Goal: Answer question/provide support: Share knowledge or assist other users

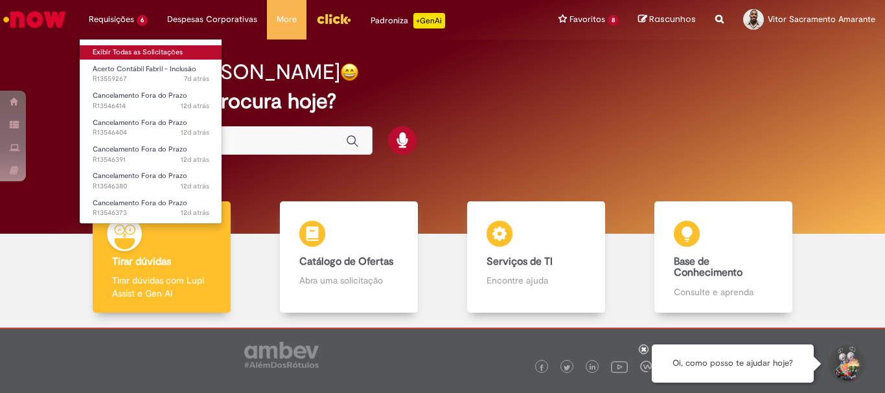
click at [150, 47] on link "Exibir Todas as Solicitações" at bounding box center [151, 52] width 143 height 14
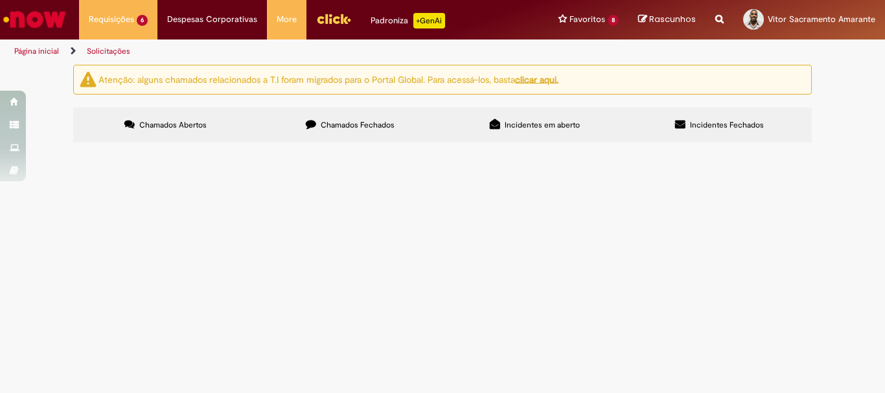
scroll to position [87, 0]
click at [0, 0] on span "Em Validação" at bounding box center [0, 0] width 0 height 0
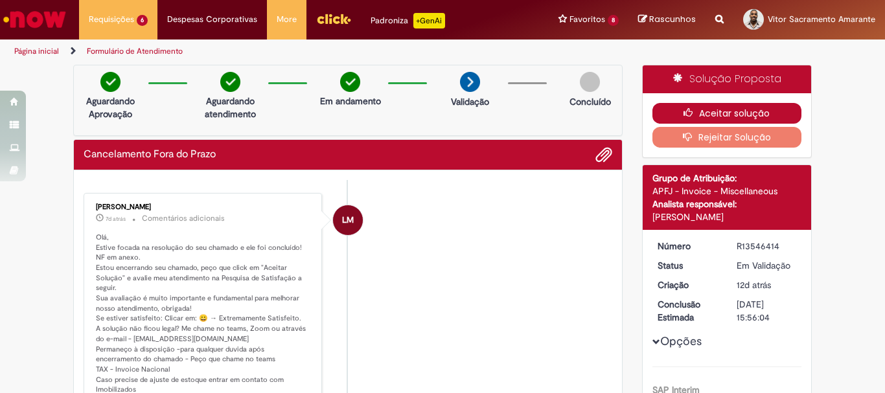
click at [724, 119] on button "Aceitar solução" at bounding box center [728, 113] width 150 height 21
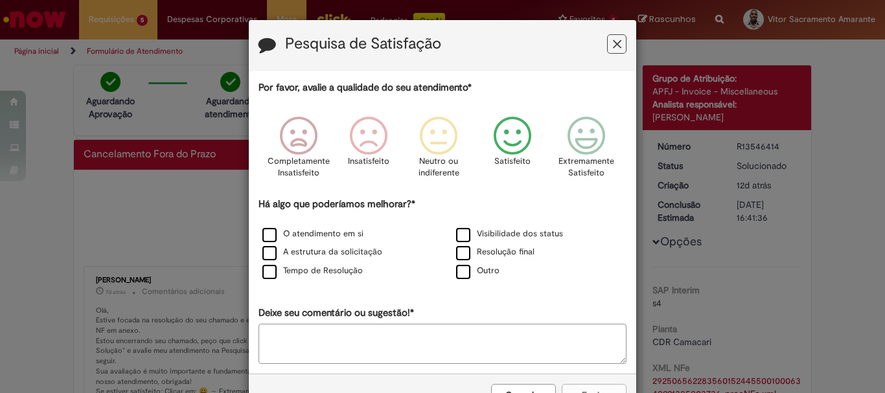
click at [498, 149] on span "Feedback" at bounding box center [513, 136] width 49 height 39
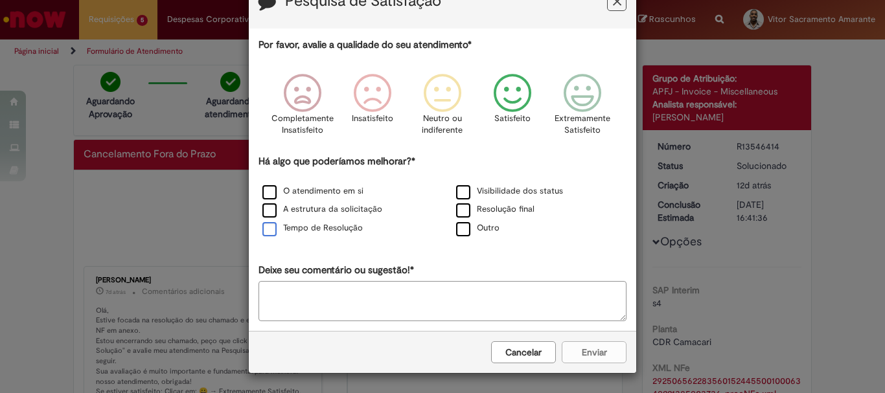
click at [291, 226] on label "Tempo de Resolução" at bounding box center [312, 228] width 100 height 12
click at [282, 227] on label "Tempo de Resolução" at bounding box center [312, 228] width 100 height 12
click at [498, 213] on label "Resolução final" at bounding box center [495, 209] width 78 height 12
drag, startPoint x: 537, startPoint y: 348, endPoint x: 758, endPoint y: 288, distance: 228.9
click at [535, 347] on button "Cancelar" at bounding box center [523, 352] width 65 height 22
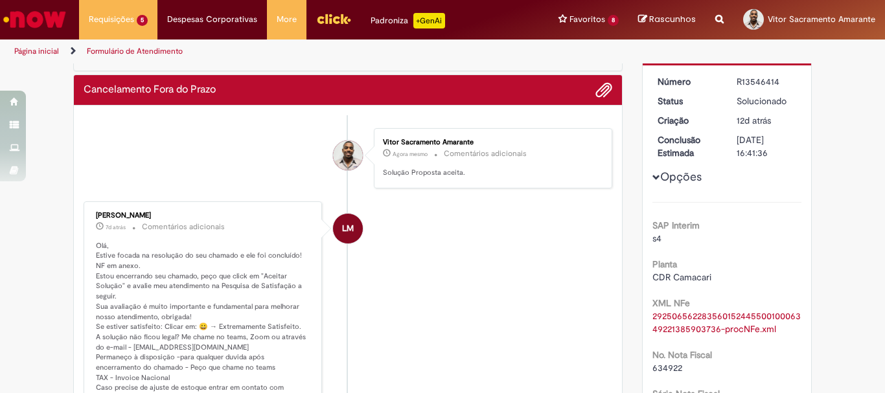
scroll to position [0, 0]
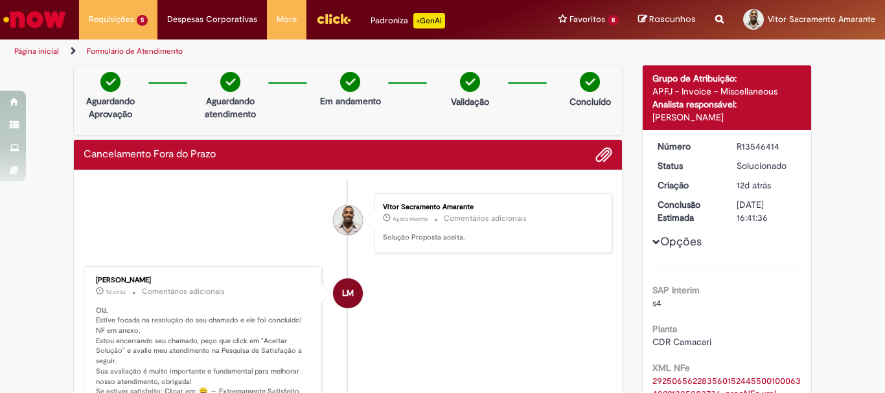
drag, startPoint x: 722, startPoint y: 286, endPoint x: 640, endPoint y: 243, distance: 92.2
click at [723, 286] on div "SAP Interim s4" at bounding box center [728, 295] width 150 height 29
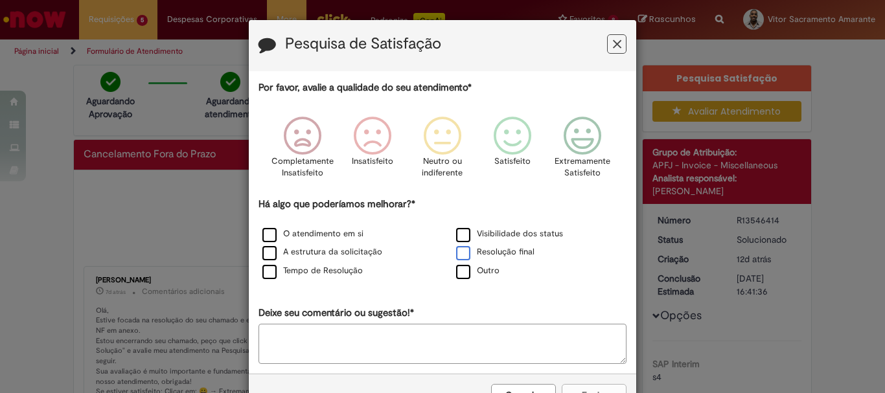
click at [501, 251] on label "Resolução final" at bounding box center [495, 252] width 78 height 12
click at [521, 140] on span "Feedback" at bounding box center [513, 136] width 49 height 39
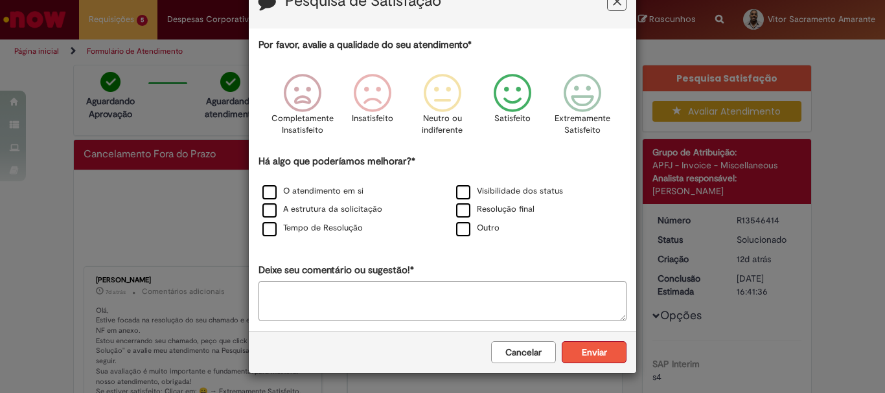
click at [594, 354] on button "Enviar" at bounding box center [594, 352] width 65 height 22
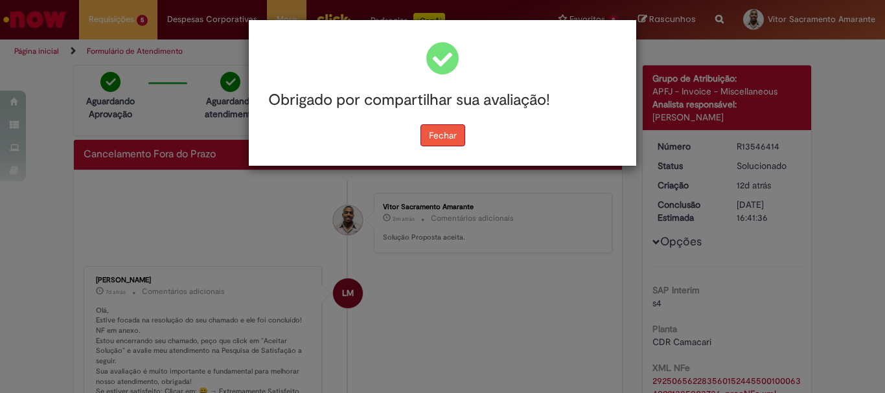
click at [437, 140] on button "Fechar" at bounding box center [443, 135] width 45 height 22
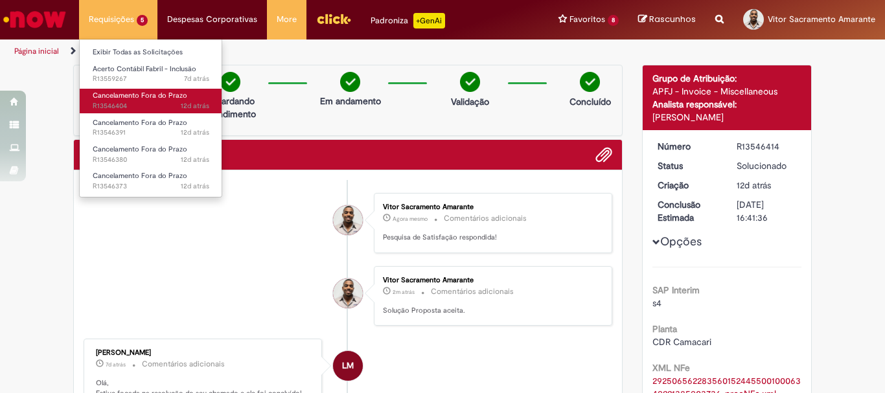
click at [124, 98] on span "Cancelamento Fora do Prazo" at bounding box center [140, 96] width 95 height 10
click at [145, 94] on span "Cancelamento Fora do Prazo" at bounding box center [140, 96] width 95 height 10
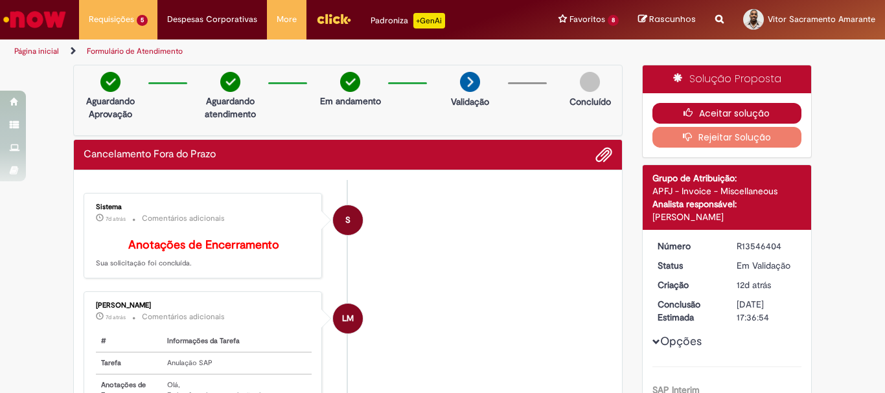
click at [708, 108] on button "Aceitar solução" at bounding box center [728, 113] width 150 height 21
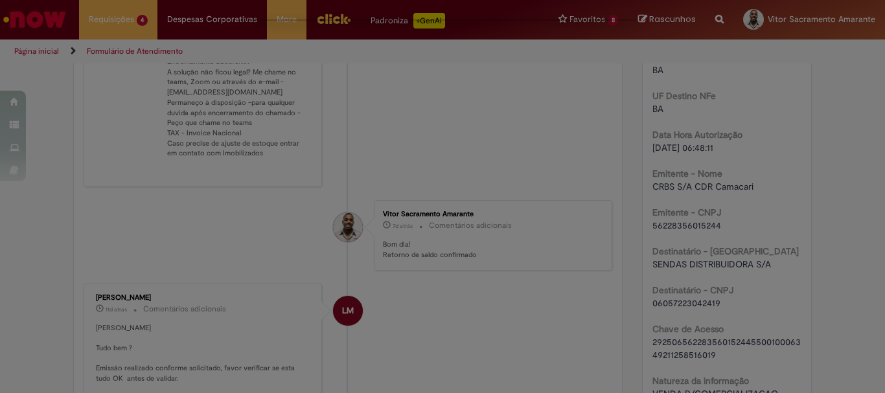
scroll to position [583, 0]
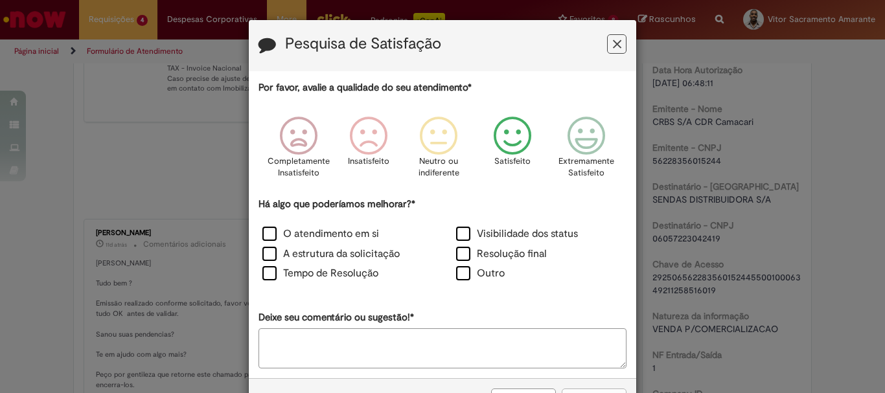
click at [513, 139] on span "Feedback" at bounding box center [513, 136] width 49 height 39
click at [449, 161] on p "Neutro ou indiferente" at bounding box center [442, 168] width 54 height 24
click at [505, 259] on label "Resolução final" at bounding box center [501, 254] width 91 height 15
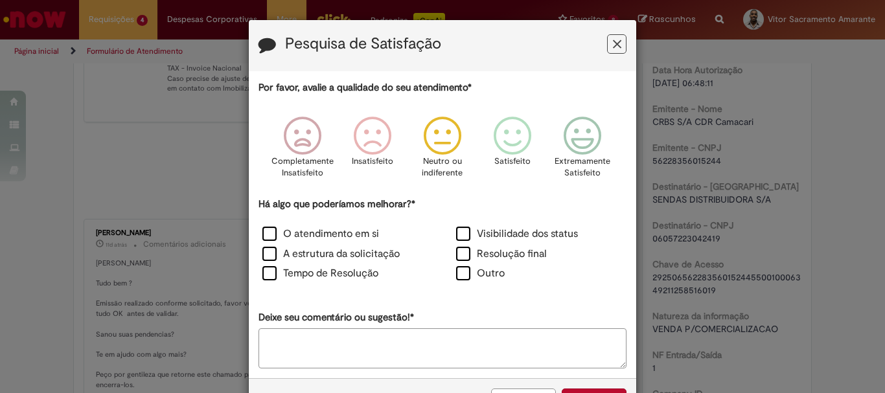
scroll to position [47, 0]
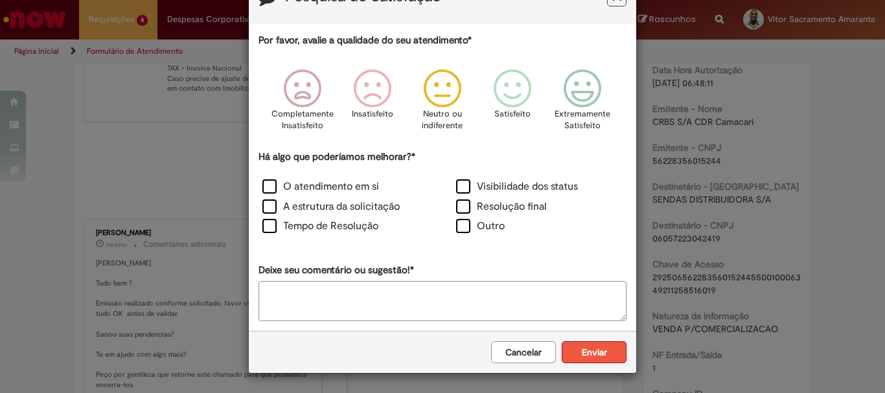
click at [603, 347] on button "Enviar" at bounding box center [594, 352] width 65 height 22
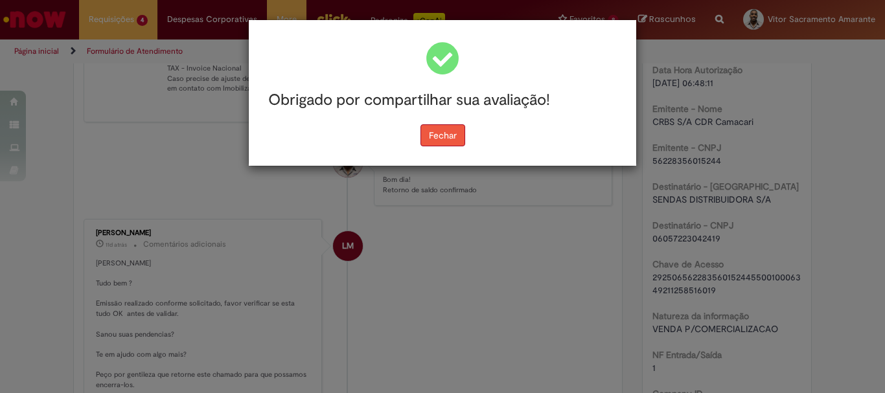
click at [448, 139] on button "Fechar" at bounding box center [443, 135] width 45 height 22
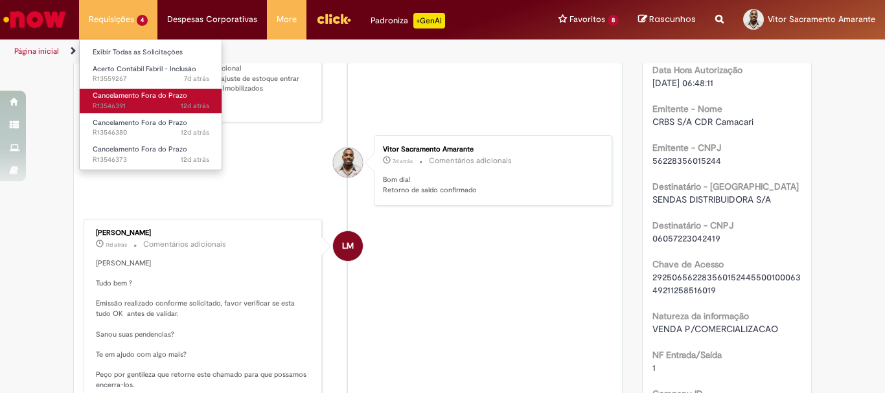
click at [155, 99] on span "Cancelamento Fora do Prazo" at bounding box center [140, 96] width 95 height 10
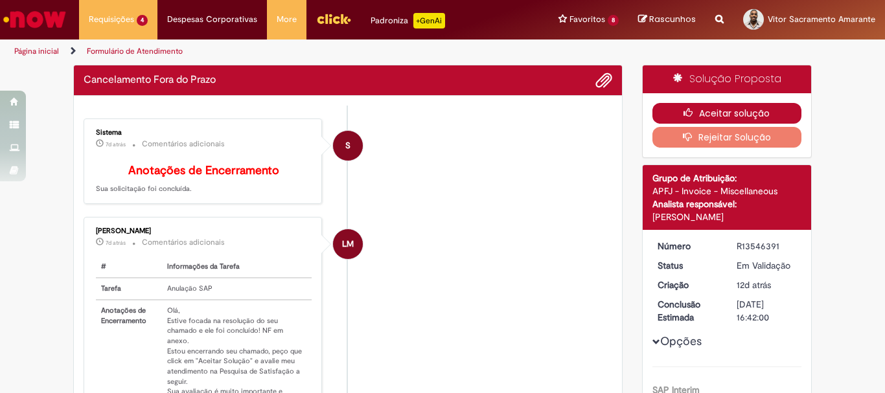
click at [753, 117] on button "Aceitar solução" at bounding box center [728, 113] width 150 height 21
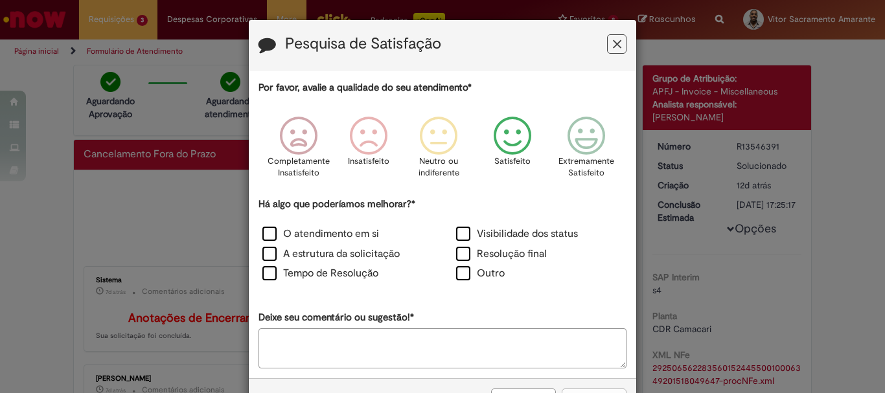
click at [523, 145] on span "Feedback" at bounding box center [513, 136] width 49 height 39
click at [518, 260] on label "Resolução final" at bounding box center [501, 254] width 91 height 15
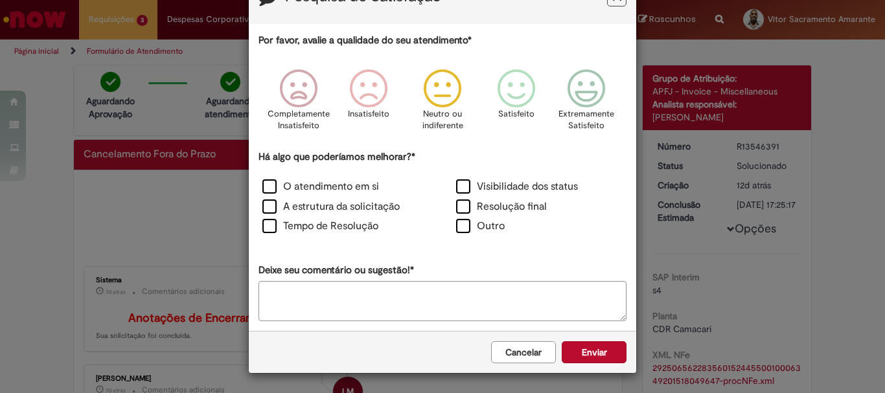
click at [435, 91] on span "Feedback" at bounding box center [443, 88] width 49 height 39
click at [597, 346] on button "Enviar" at bounding box center [594, 352] width 65 height 22
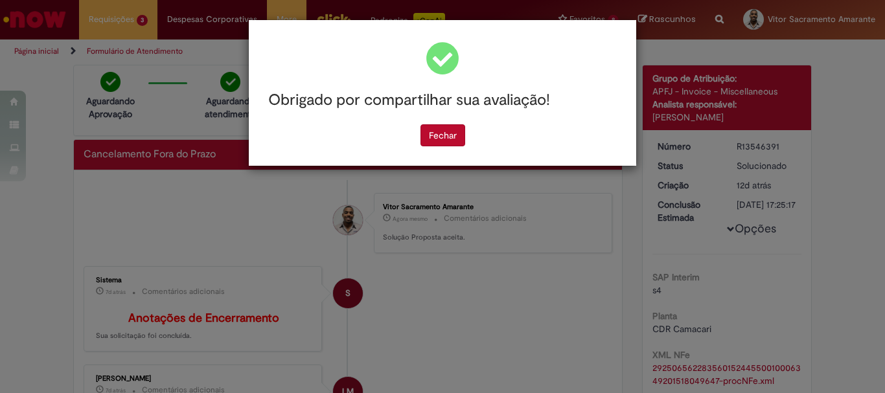
scroll to position [0, 0]
